Goal: Navigation & Orientation: Find specific page/section

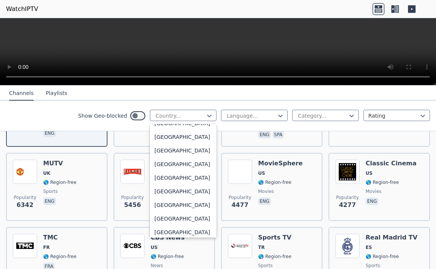
scroll to position [2670, 0]
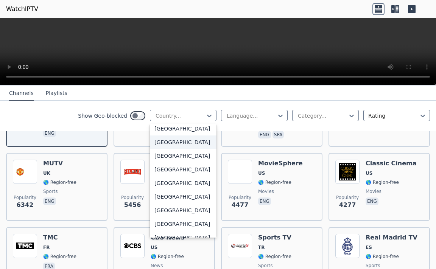
click at [173, 149] on div "[GEOGRAPHIC_DATA]" at bounding box center [183, 143] width 67 height 14
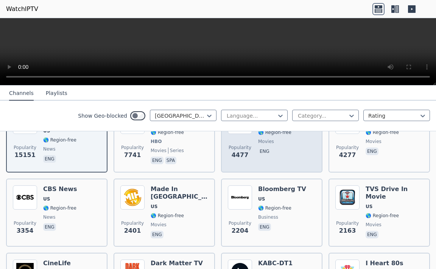
scroll to position [143, 0]
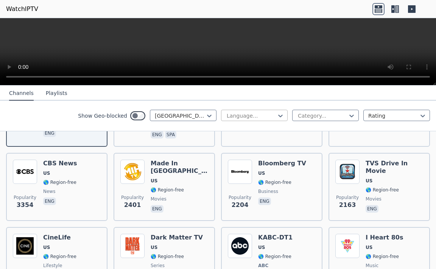
click at [277, 120] on div at bounding box center [281, 115] width 8 height 11
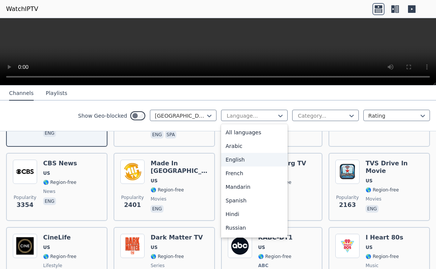
click at [237, 161] on div "English" at bounding box center [254, 160] width 67 height 14
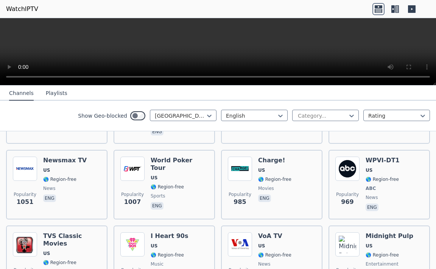
scroll to position [429, 0]
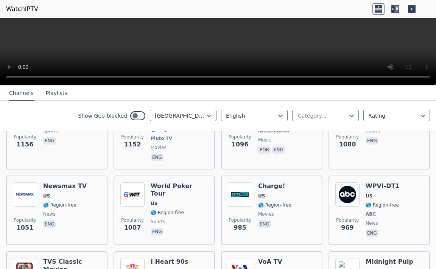
click at [22, 10] on link "WatchIPTV" at bounding box center [22, 9] width 32 height 9
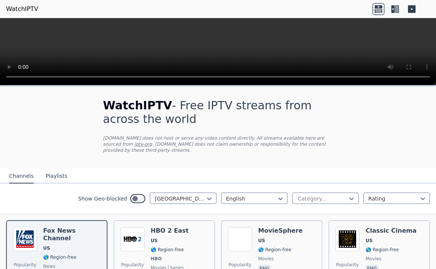
click at [54, 173] on button "Playlists" at bounding box center [57, 176] width 22 height 14
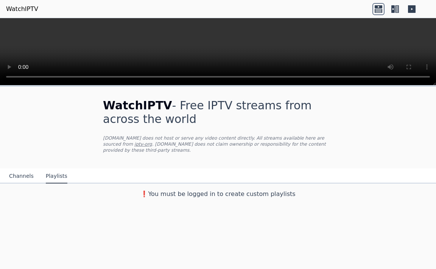
click at [20, 170] on button "Channels" at bounding box center [21, 176] width 25 height 14
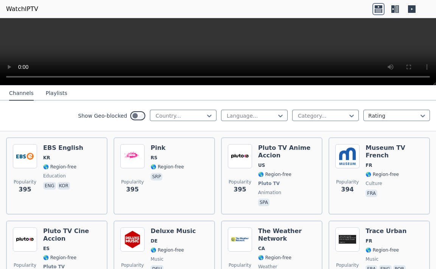
scroll to position [4138, 0]
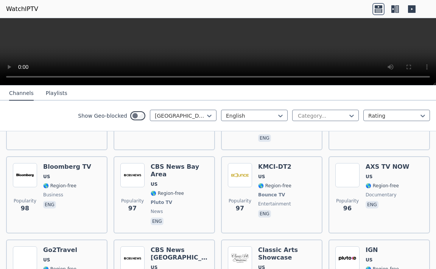
scroll to position [4223, 0]
